Goal: Transaction & Acquisition: Book appointment/travel/reservation

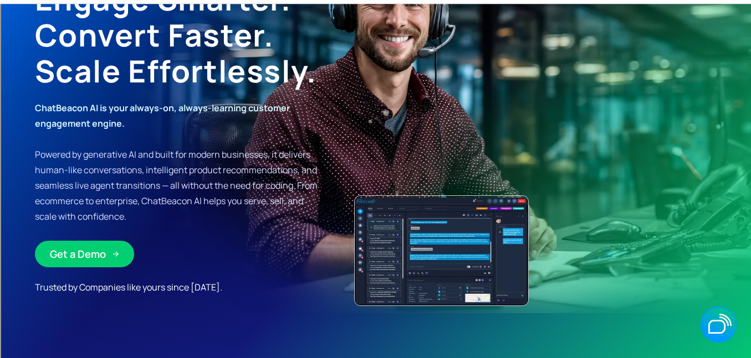
scroll to position [160, 0]
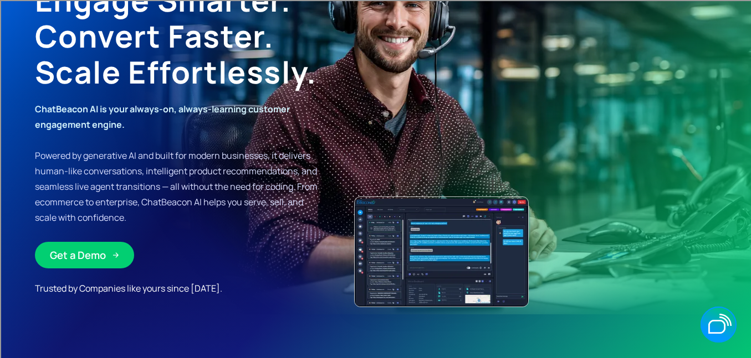
click at [60, 259] on div "Get a Demo" at bounding box center [78, 255] width 56 height 14
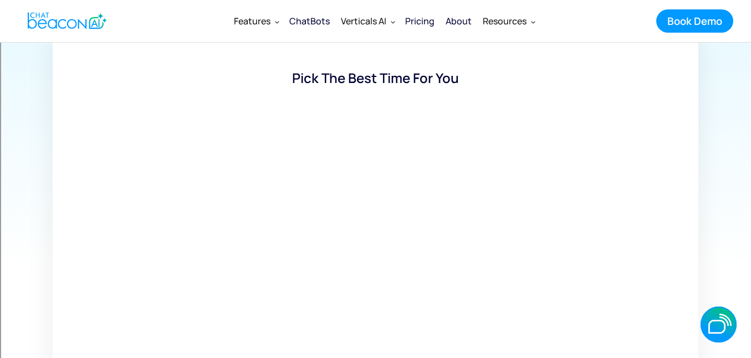
scroll to position [186, 0]
